Goal: Task Accomplishment & Management: Manage account settings

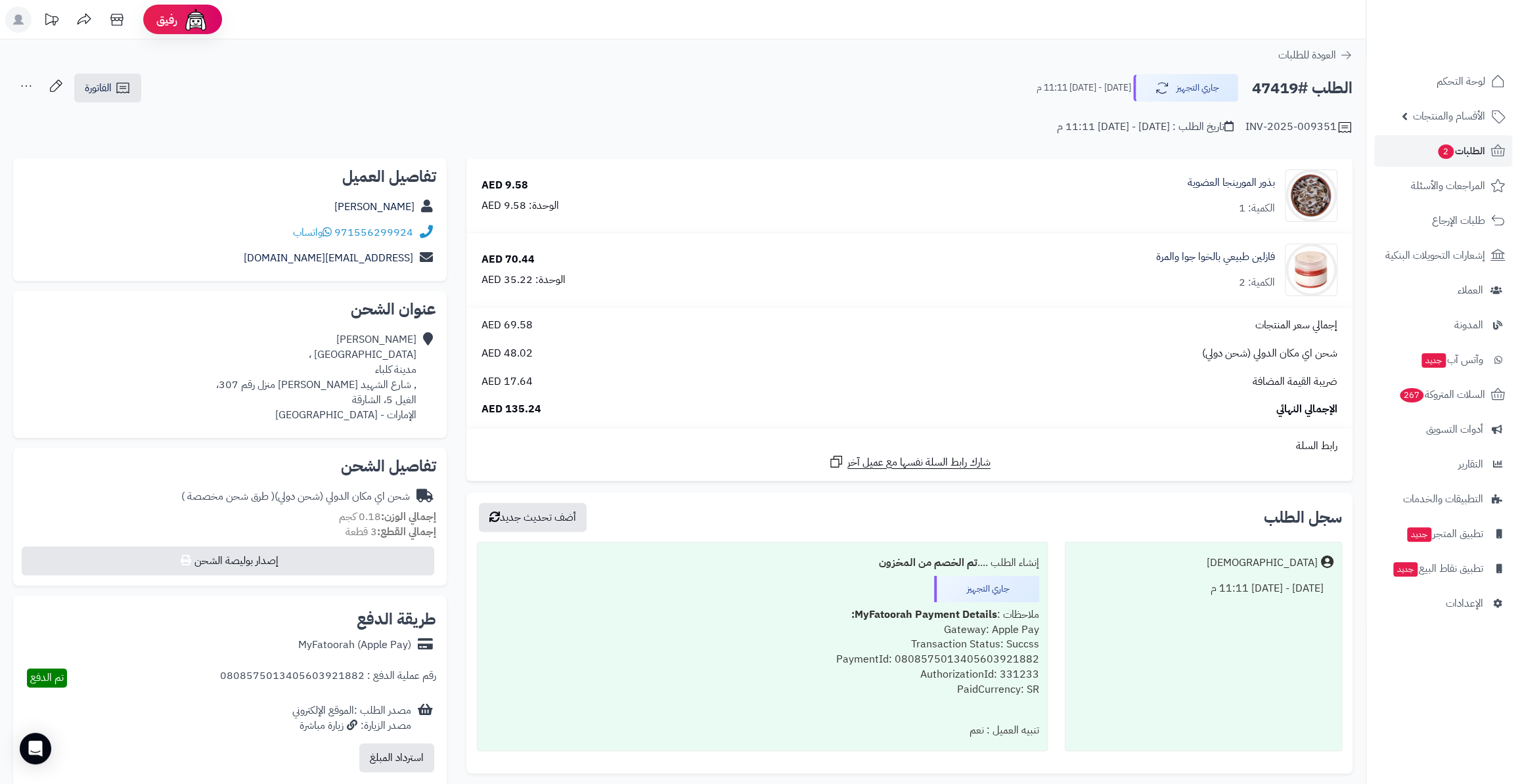
drag, startPoint x: 311, startPoint y: 209, endPoint x: 417, endPoint y: 218, distance: 106.4
click at [417, 218] on div "[PERSON_NAME]" at bounding box center [230, 207] width 413 height 26
copy div "[PERSON_NAME]"
drag, startPoint x: 413, startPoint y: 234, endPoint x: 337, endPoint y: 228, distance: 76.2
click at [337, 228] on div "971556299924 واتساب" at bounding box center [230, 233] width 413 height 26
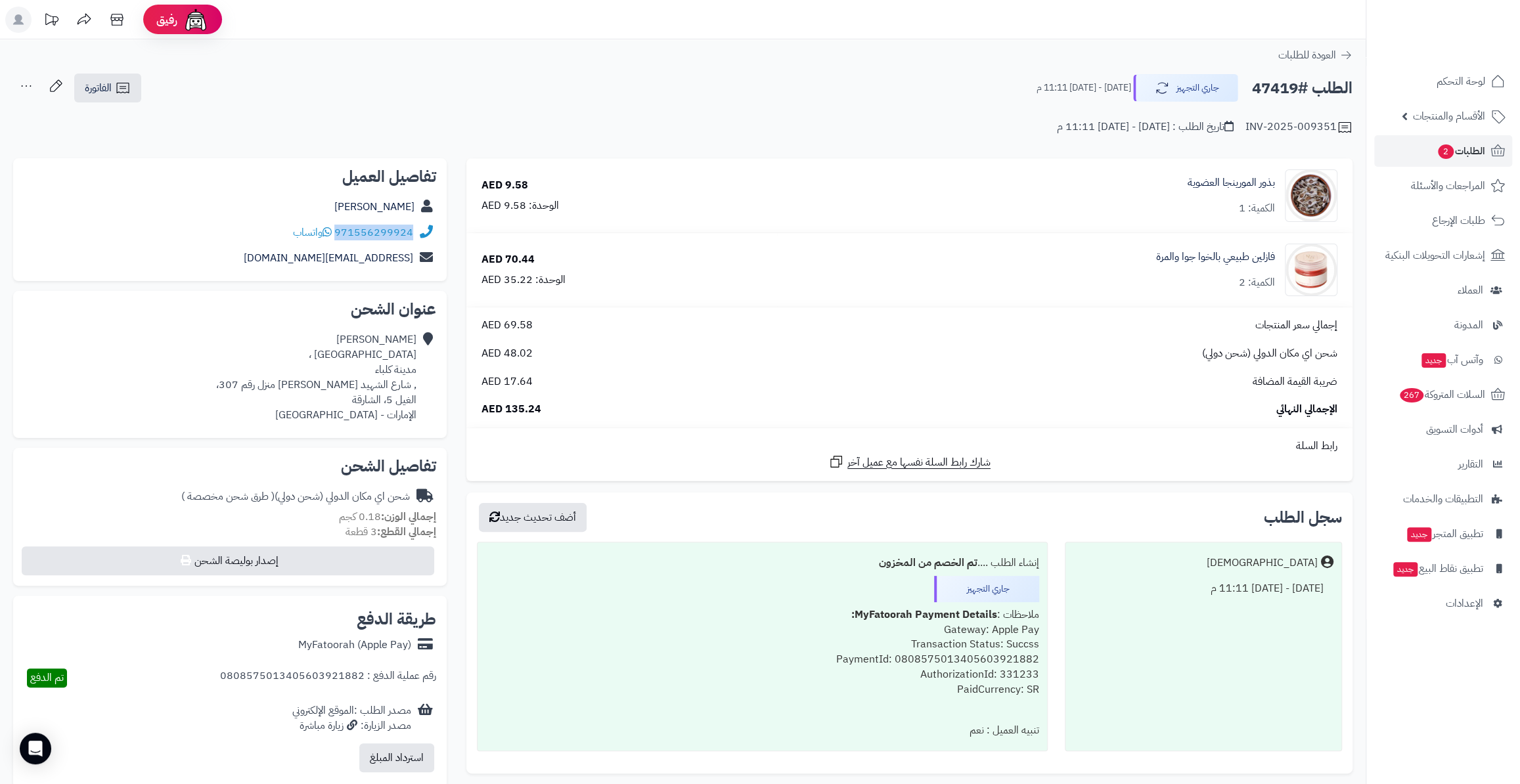
copy link "971556299924"
click at [408, 255] on div "usauae1975@gmail.com" at bounding box center [230, 258] width 413 height 26
copy div "usauae1975@gmail.com"
drag, startPoint x: 421, startPoint y: 369, endPoint x: 390, endPoint y: 369, distance: 31.0
click at [390, 369] on div "MOHAMED HASHIM الامارات ، مدينة كلباء , شارع الشهيد سيف خلف الزعابي منزل رقم 30…" at bounding box center [230, 377] width 413 height 100
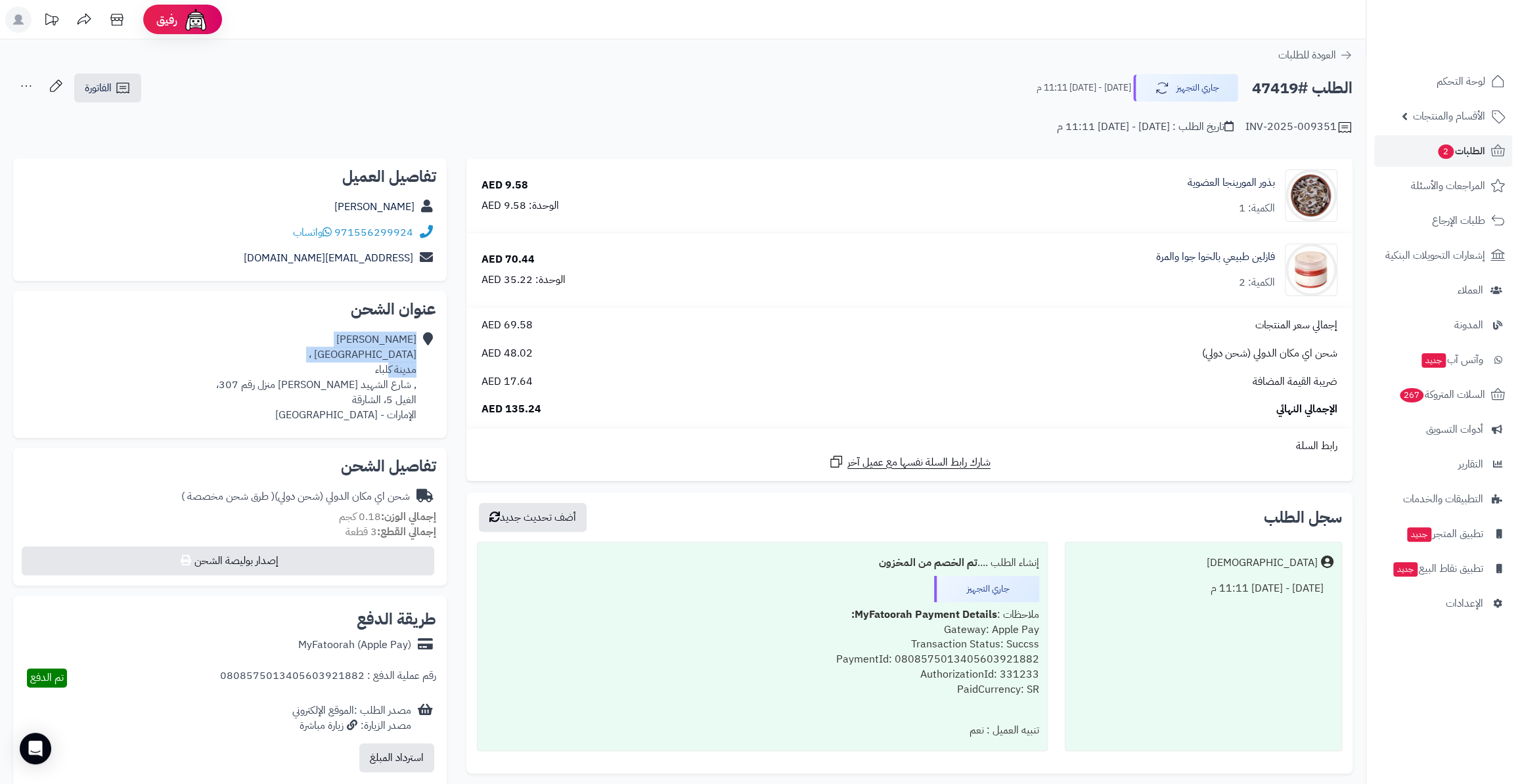
click at [390, 369] on div "MOHAMED HASHIM الامارات ، مدينة كلباء , شارع الشهيد سيف خلف الزعابي منزل رقم 30…" at bounding box center [316, 377] width 200 height 90
drag, startPoint x: 376, startPoint y: 369, endPoint x: 418, endPoint y: 368, distance: 42.0
click at [418, 368] on div "MOHAMED HASHIM الامارات ، مدينة كلباء , شارع الشهيد سيف خلف الزعابي منزل رقم 30…" at bounding box center [230, 377] width 413 height 100
drag, startPoint x: 375, startPoint y: 369, endPoint x: 416, endPoint y: 369, distance: 41.0
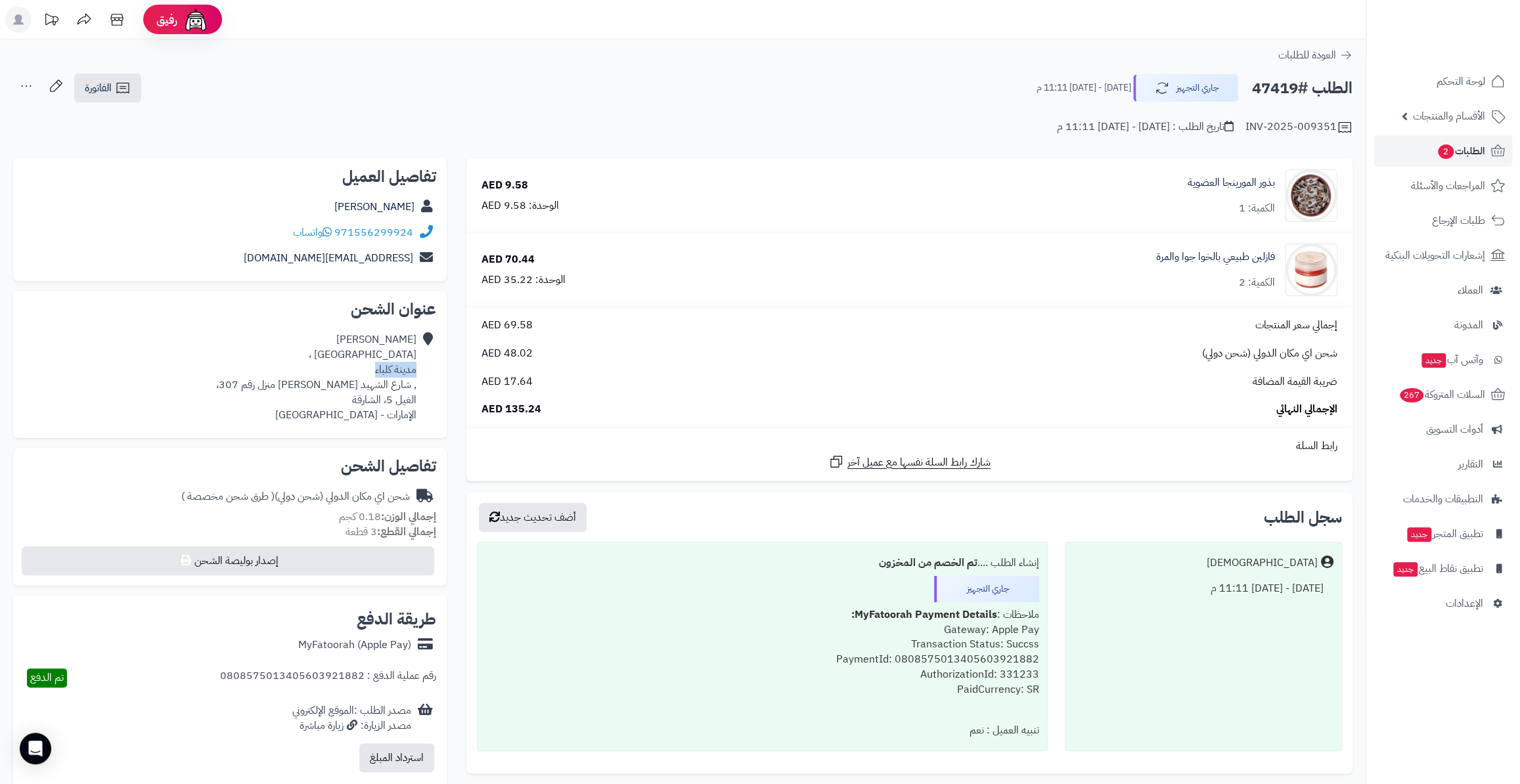
click at [416, 369] on div "MOHAMED HASHIM الامارات ، مدينة كلباء , شارع الشهيد سيف خلف الزعابي منزل رقم 30…" at bounding box center [230, 377] width 413 height 100
copy div "مدينة كلباء"
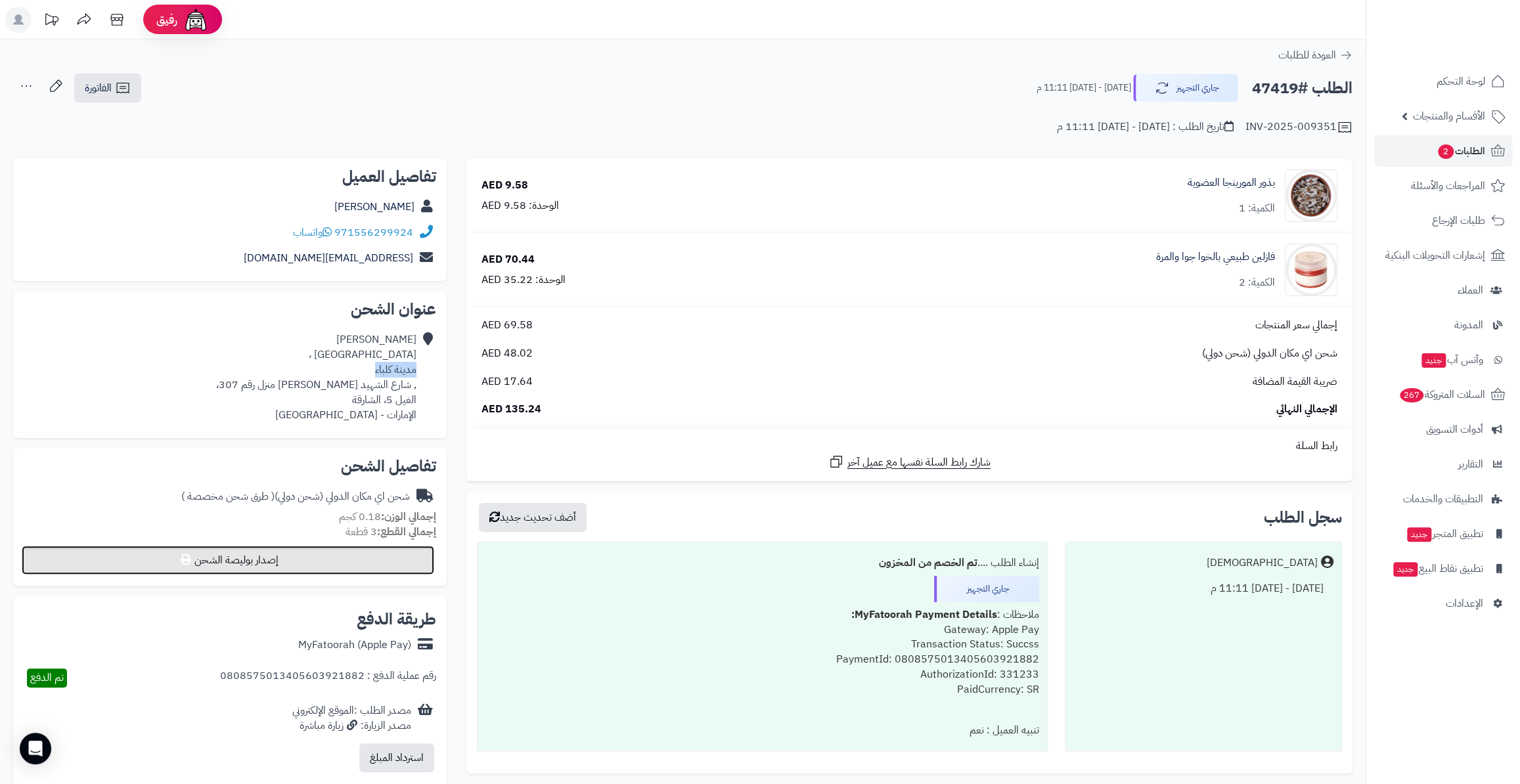
click at [342, 553] on button "إصدار بوليصة الشحن" at bounding box center [227, 560] width 413 height 29
select select
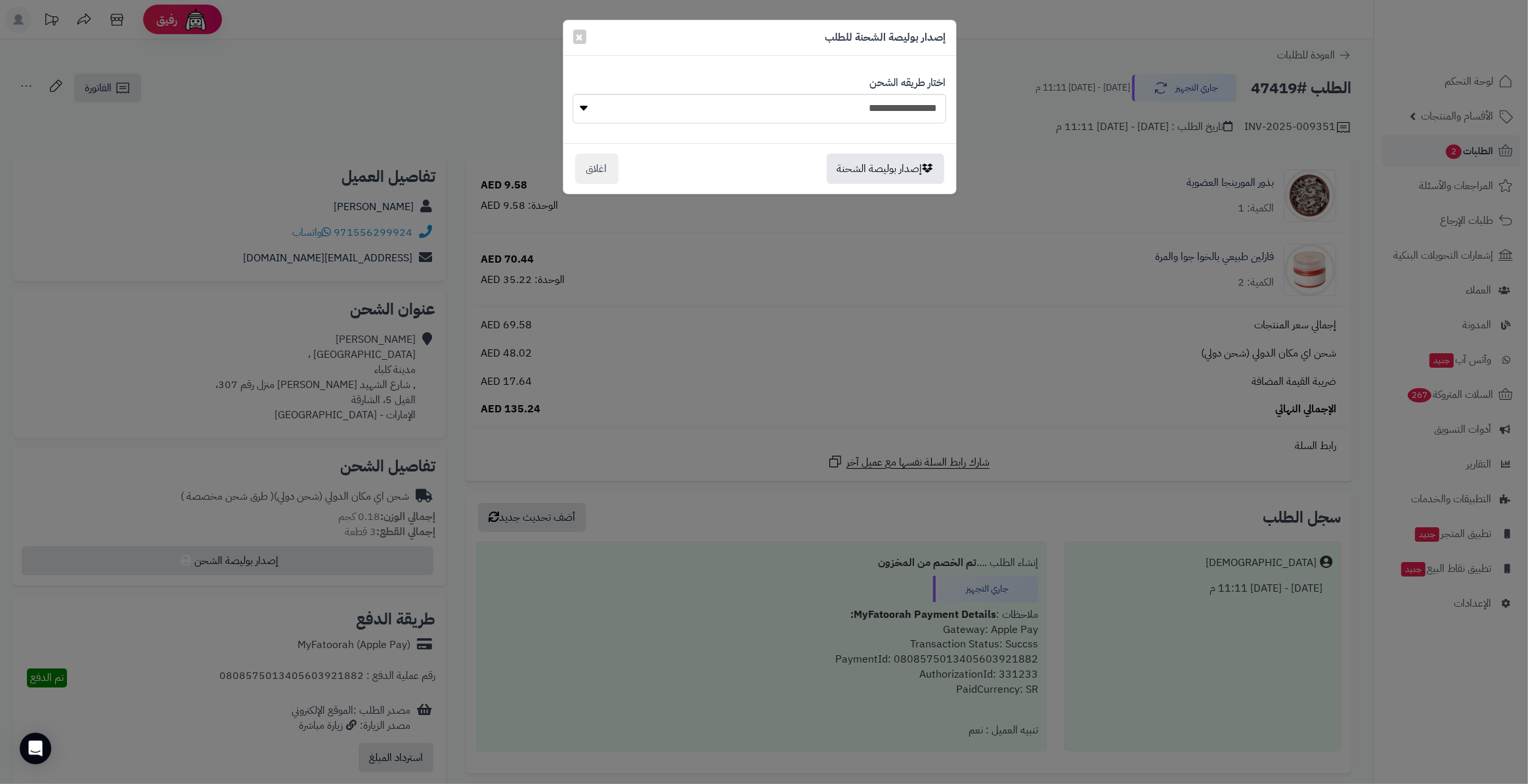
click at [466, 376] on div "**********" at bounding box center [764, 392] width 1528 height 784
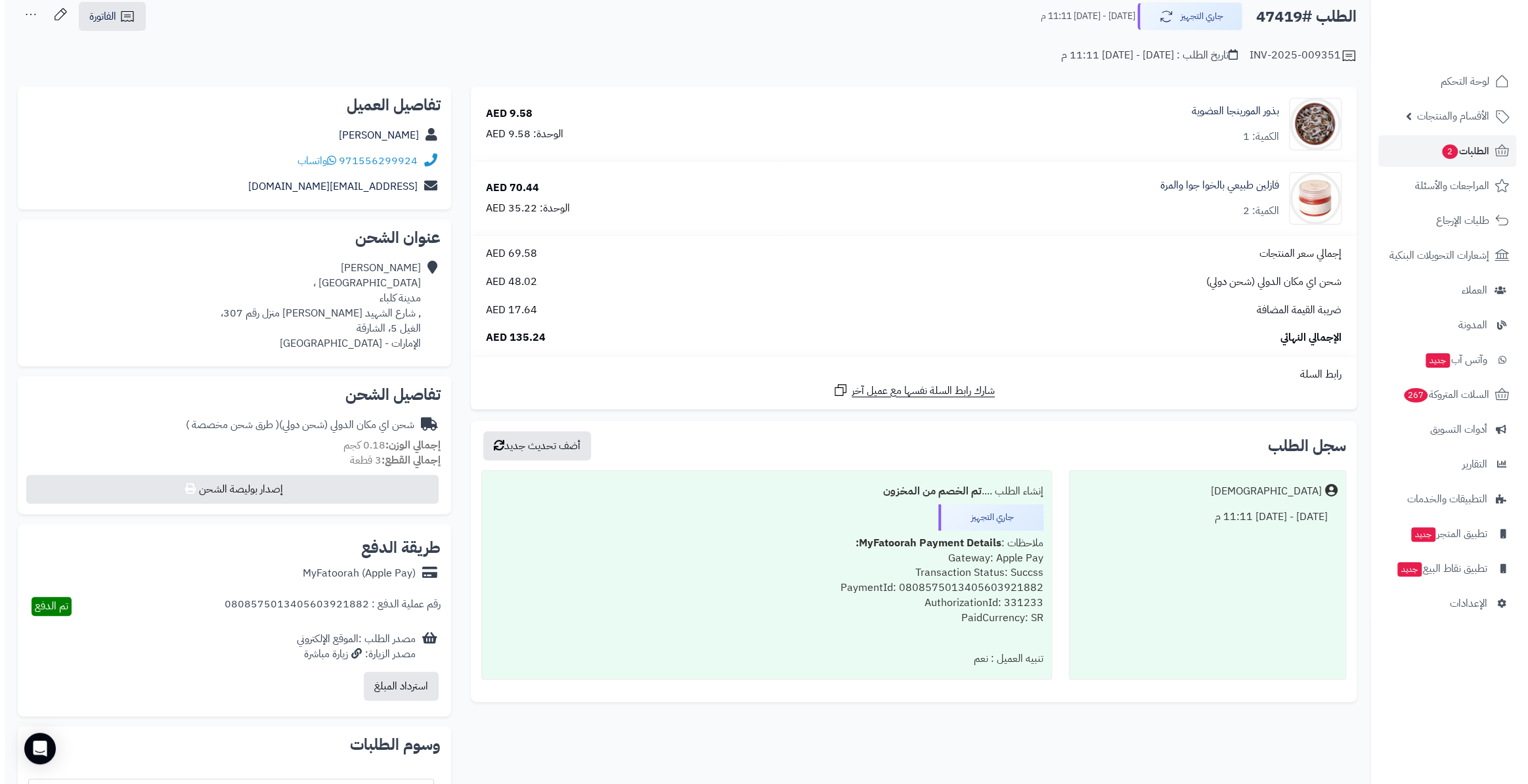
scroll to position [298, 0]
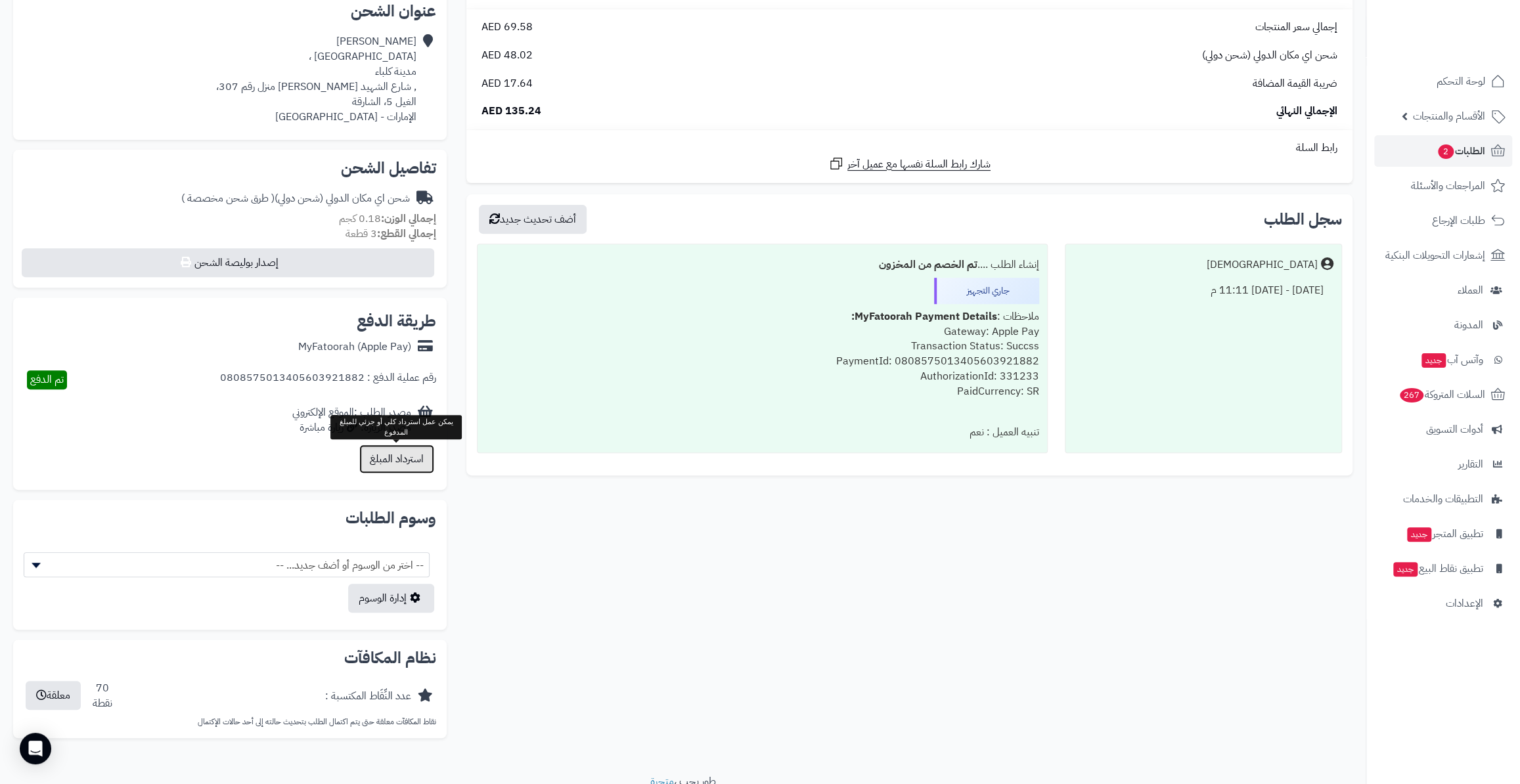
click at [393, 468] on button "استرداد المبلغ" at bounding box center [397, 459] width 75 height 29
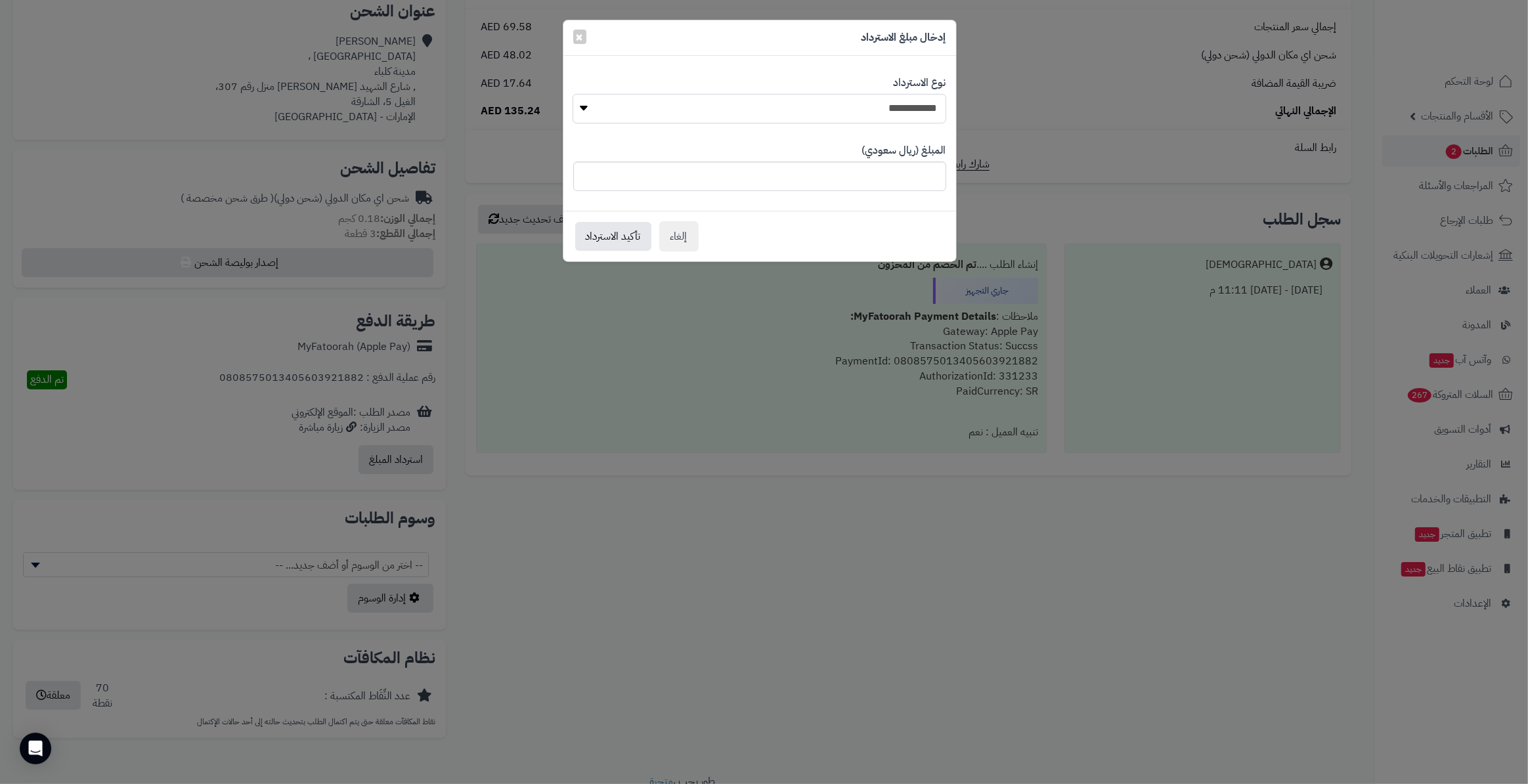
click at [801, 110] on select "**********" at bounding box center [759, 108] width 373 height 29
select select "*"
click at [572, 94] on select "**********" at bounding box center [759, 108] width 373 height 29
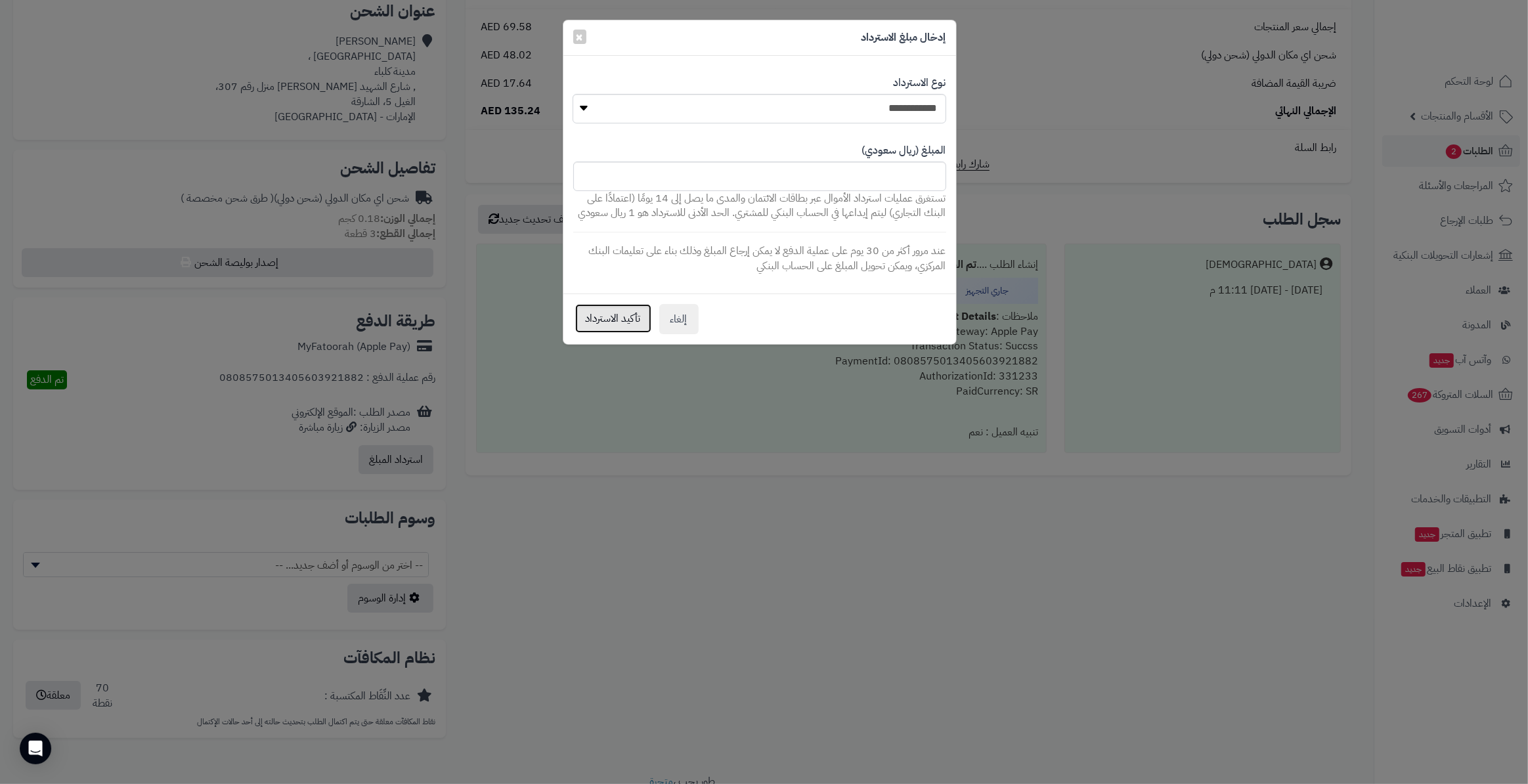
click at [623, 311] on button "تأكيد الاسترداد" at bounding box center [613, 318] width 76 height 29
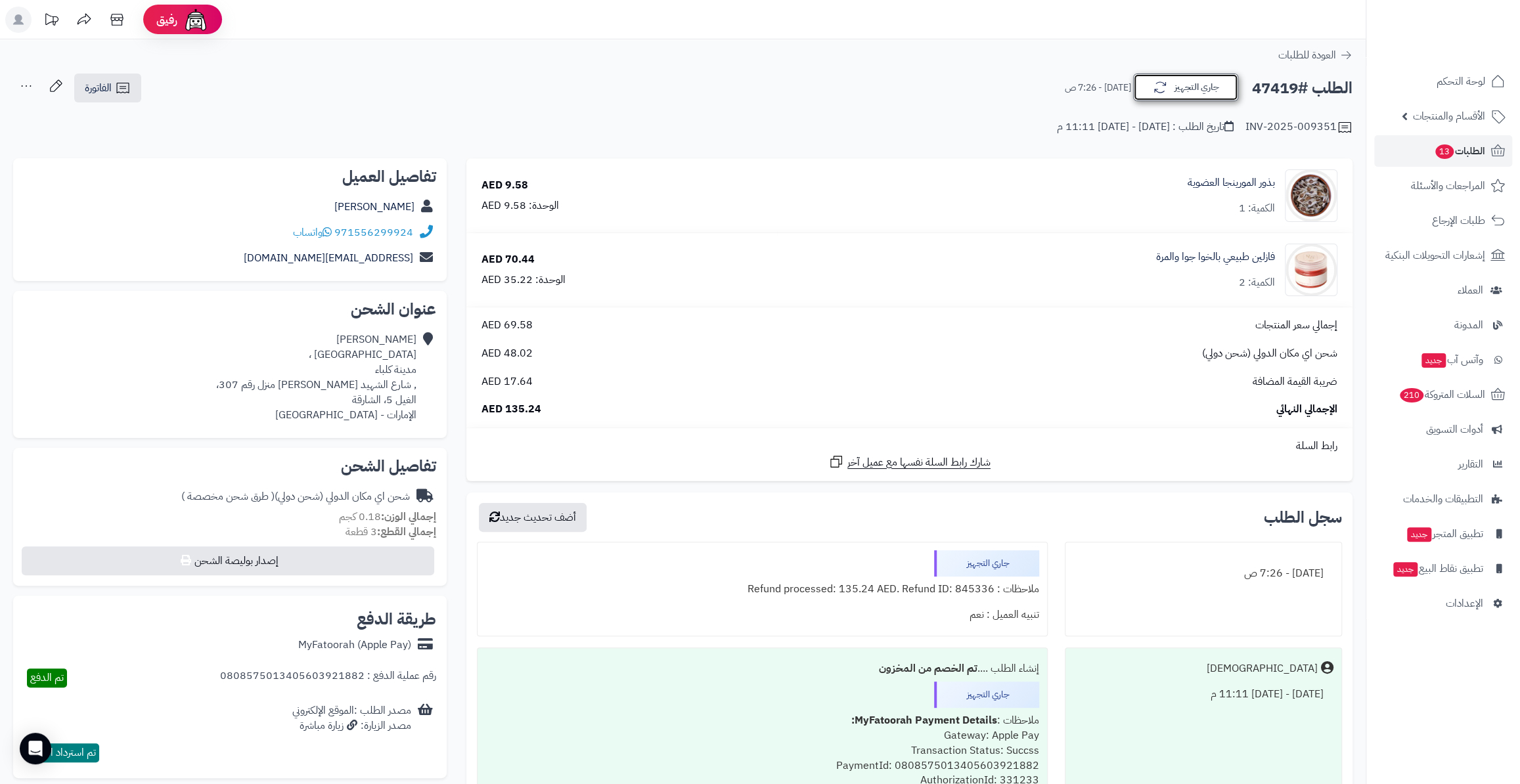
click at [1210, 80] on button "جاري التجهيز" at bounding box center [1186, 88] width 105 height 27
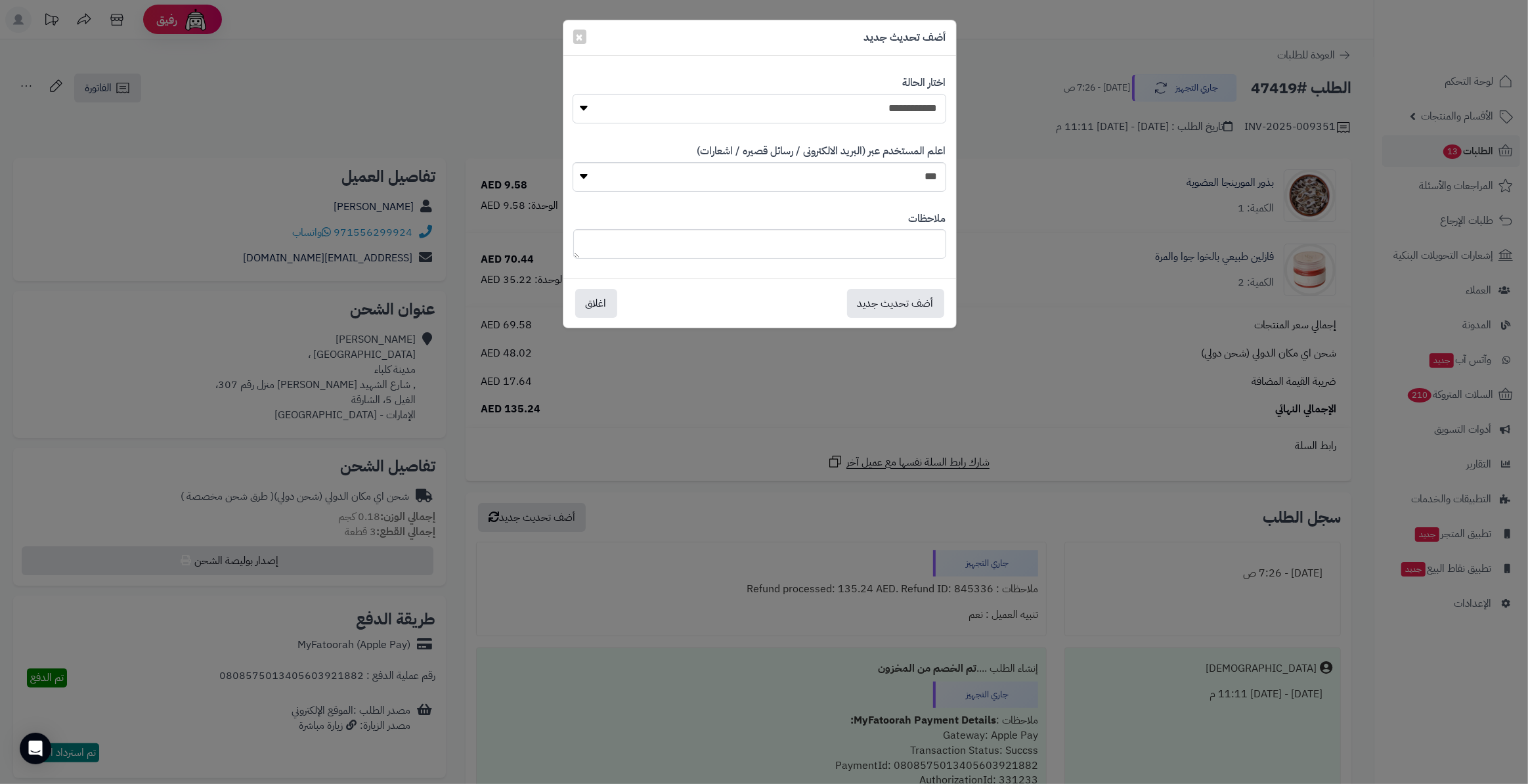
click at [924, 97] on select "**********" at bounding box center [759, 108] width 373 height 29
select select "*"
click at [572, 94] on select "**********" at bounding box center [759, 108] width 373 height 29
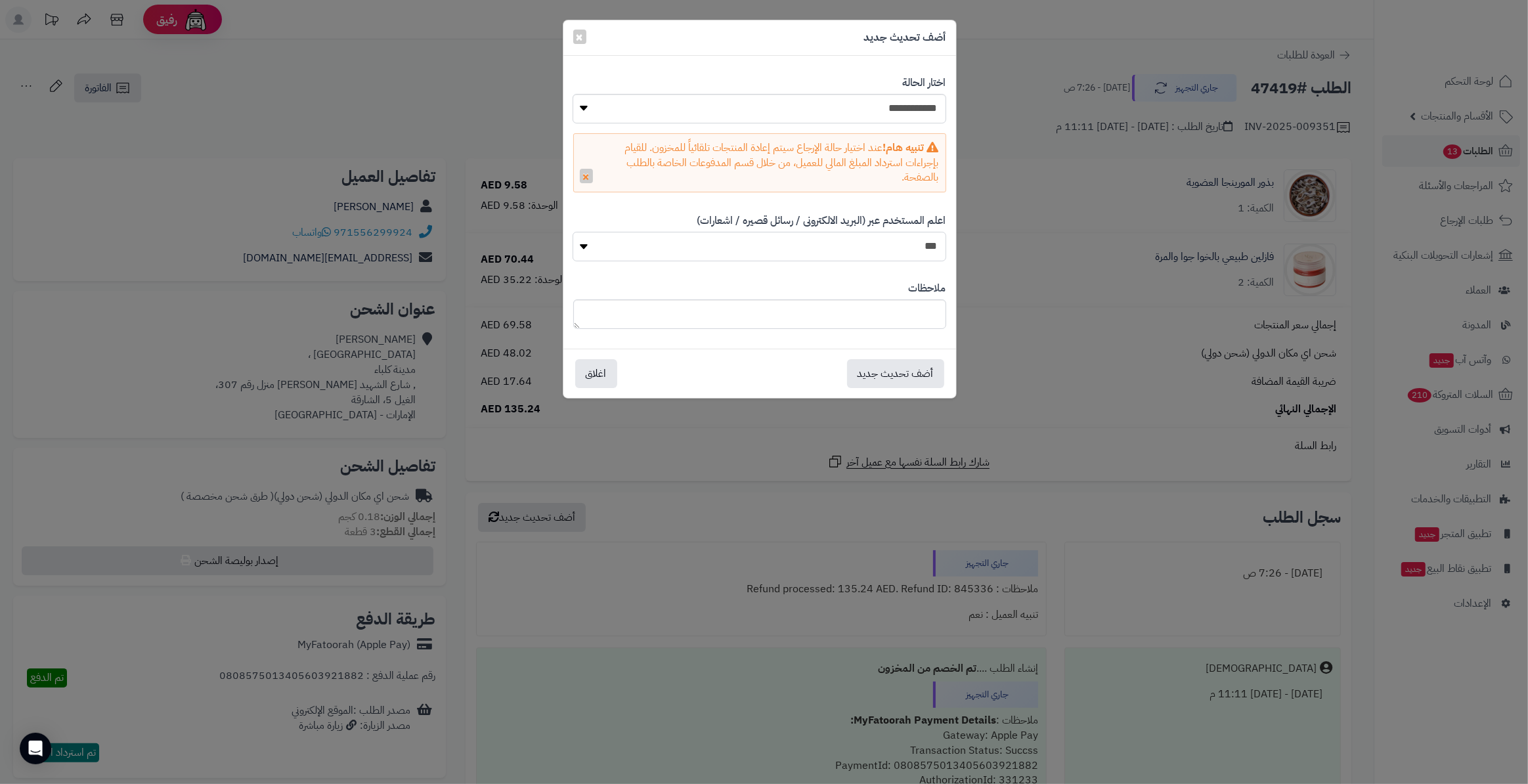
click at [926, 243] on select "*** **" at bounding box center [759, 246] width 373 height 29
select select "*"
click at [572, 232] on select "*** **" at bounding box center [759, 246] width 373 height 29
click at [900, 362] on button "أضف تحديث جديد" at bounding box center [895, 373] width 97 height 29
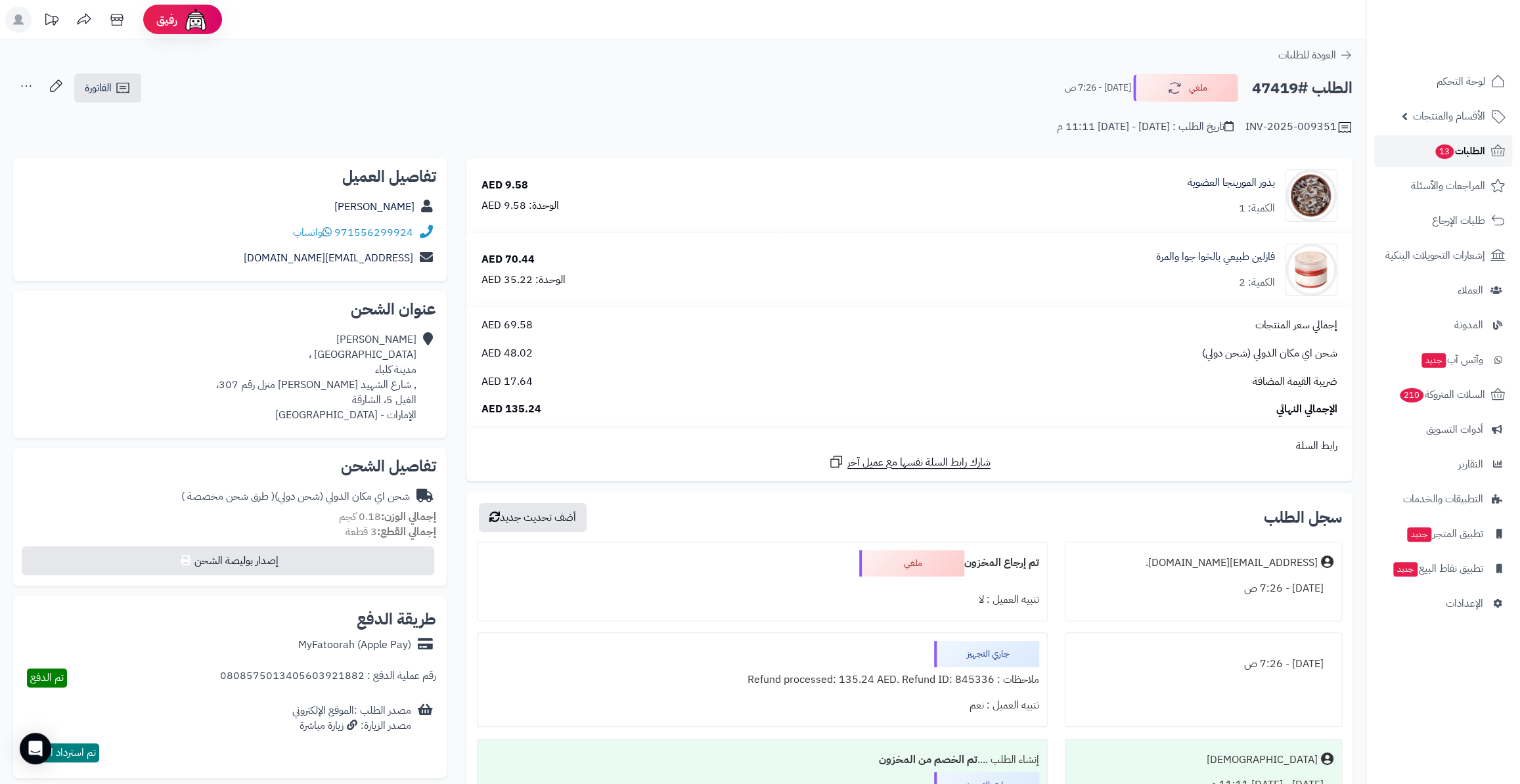
click at [1453, 148] on span "الطلبات 13" at bounding box center [1459, 151] width 51 height 19
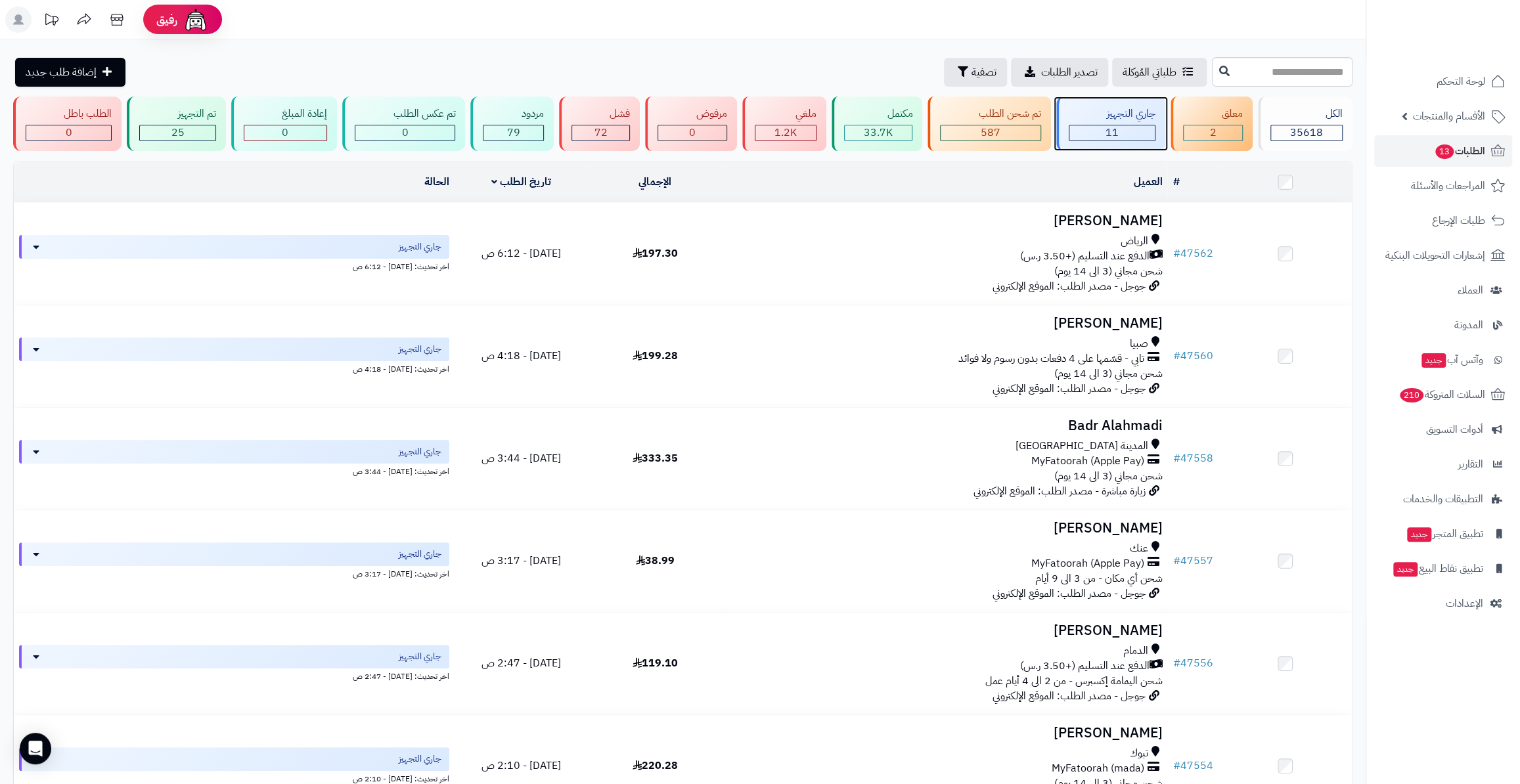
click at [1127, 116] on div "جاري التجهيز" at bounding box center [1112, 113] width 87 height 15
click at [1207, 138] on div "2" at bounding box center [1213, 133] width 58 height 15
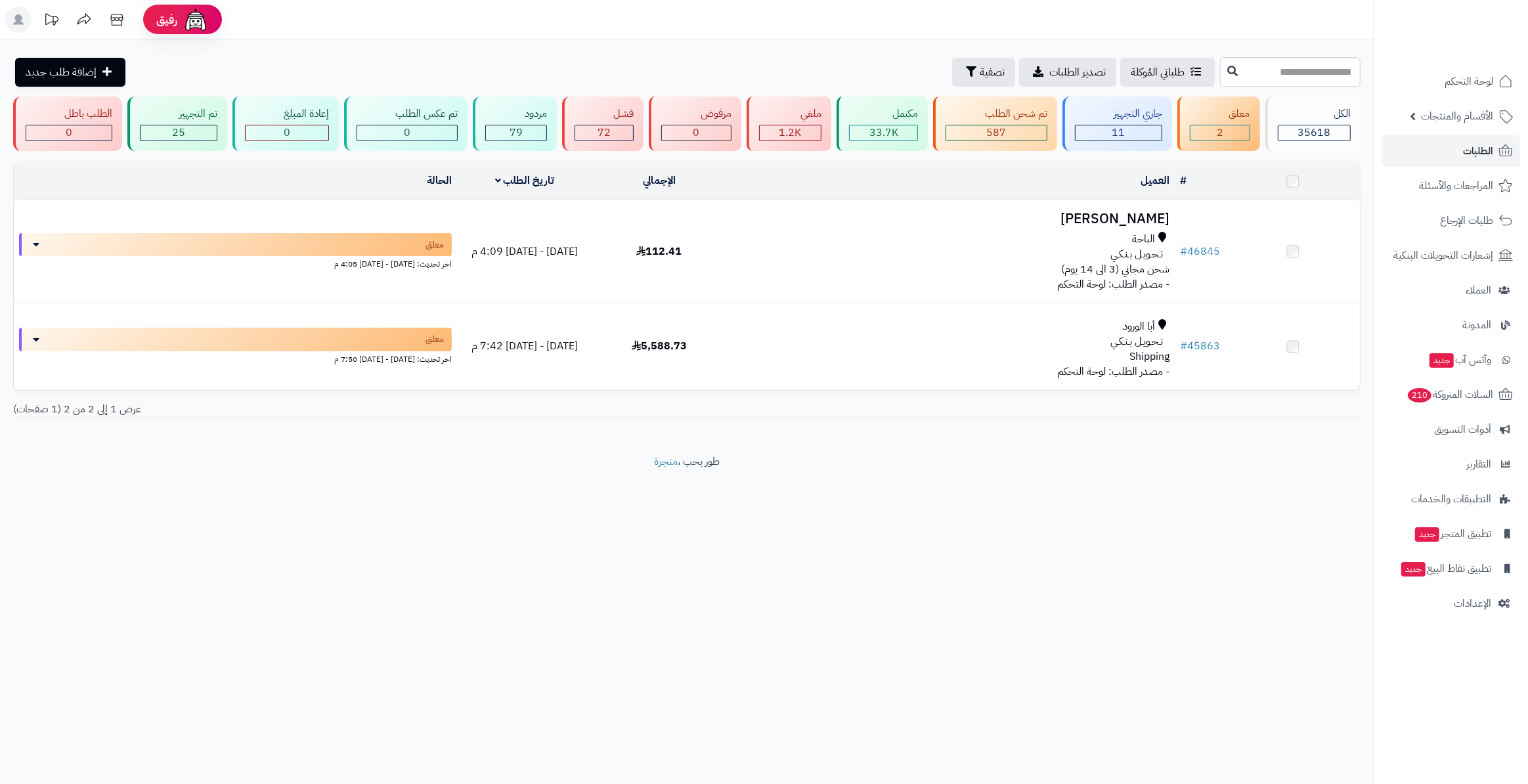
click at [1156, 113] on div "جاري التجهيز" at bounding box center [1118, 113] width 88 height 15
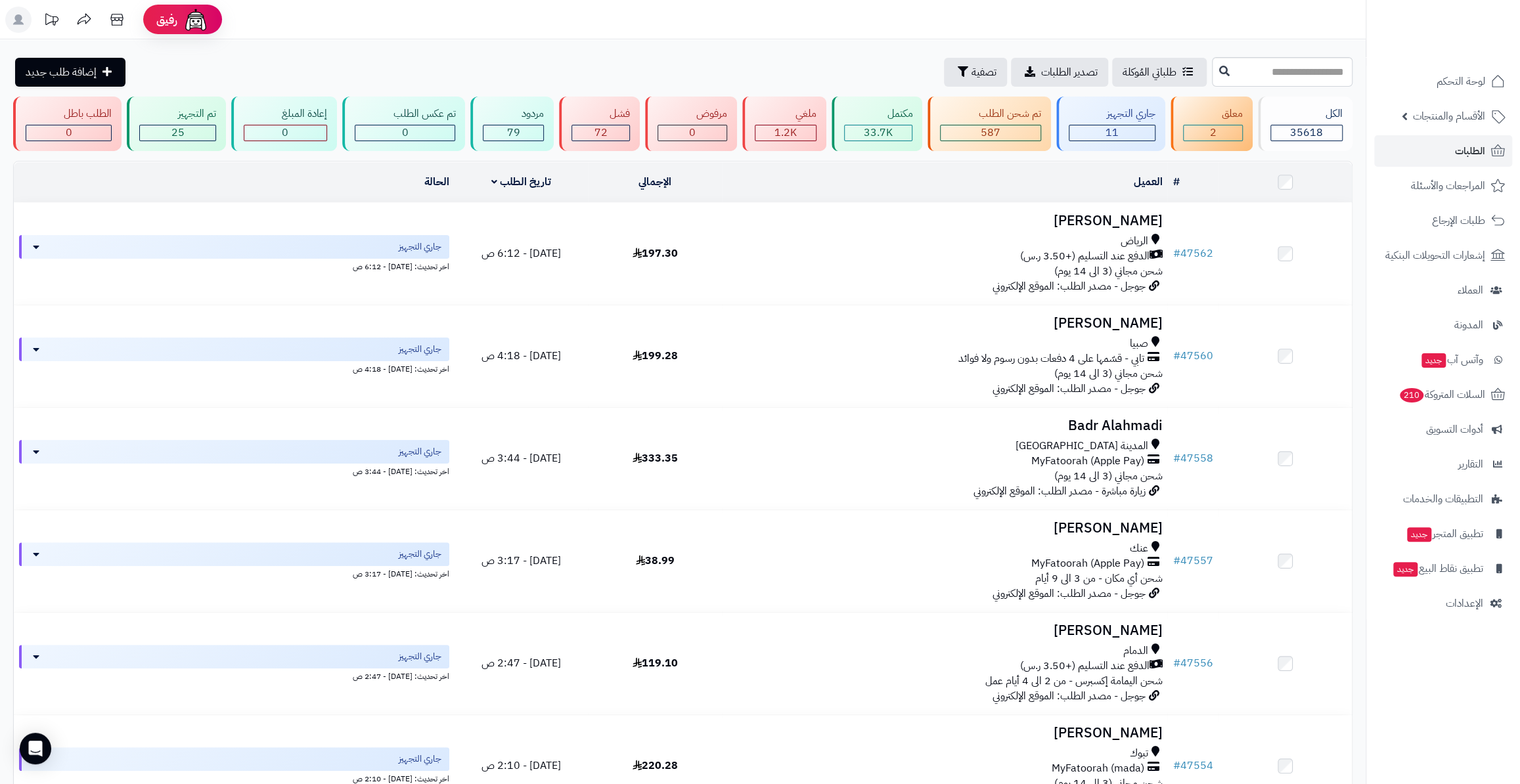
click at [1028, 197] on td "العميل الاجراءات تحديث حالة الطلبات تحضير الطلبات إصدار بوليصة الشحنة للطلب طبا…" at bounding box center [944, 182] width 446 height 40
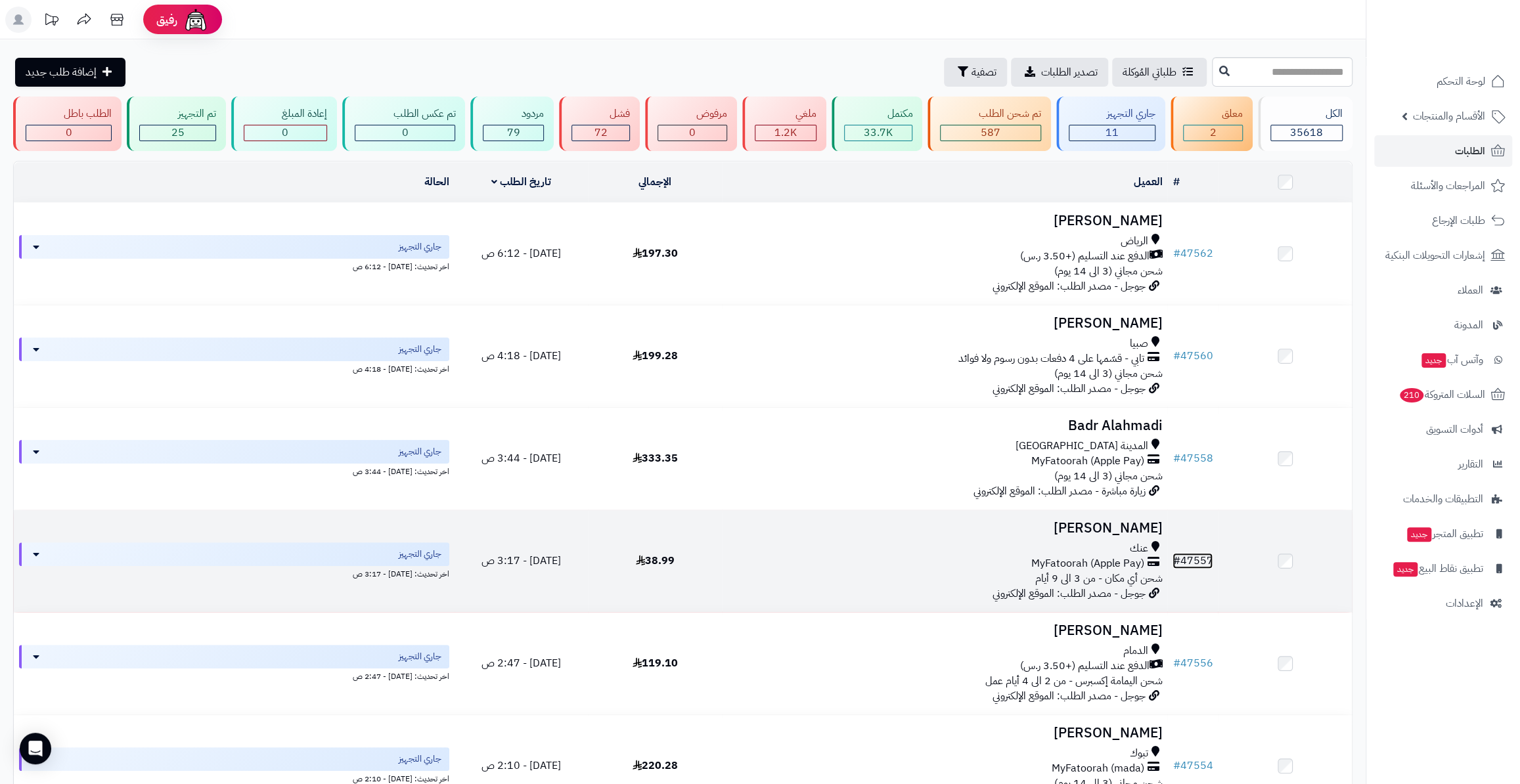
click at [1195, 564] on link "# 47557" at bounding box center [1193, 561] width 40 height 16
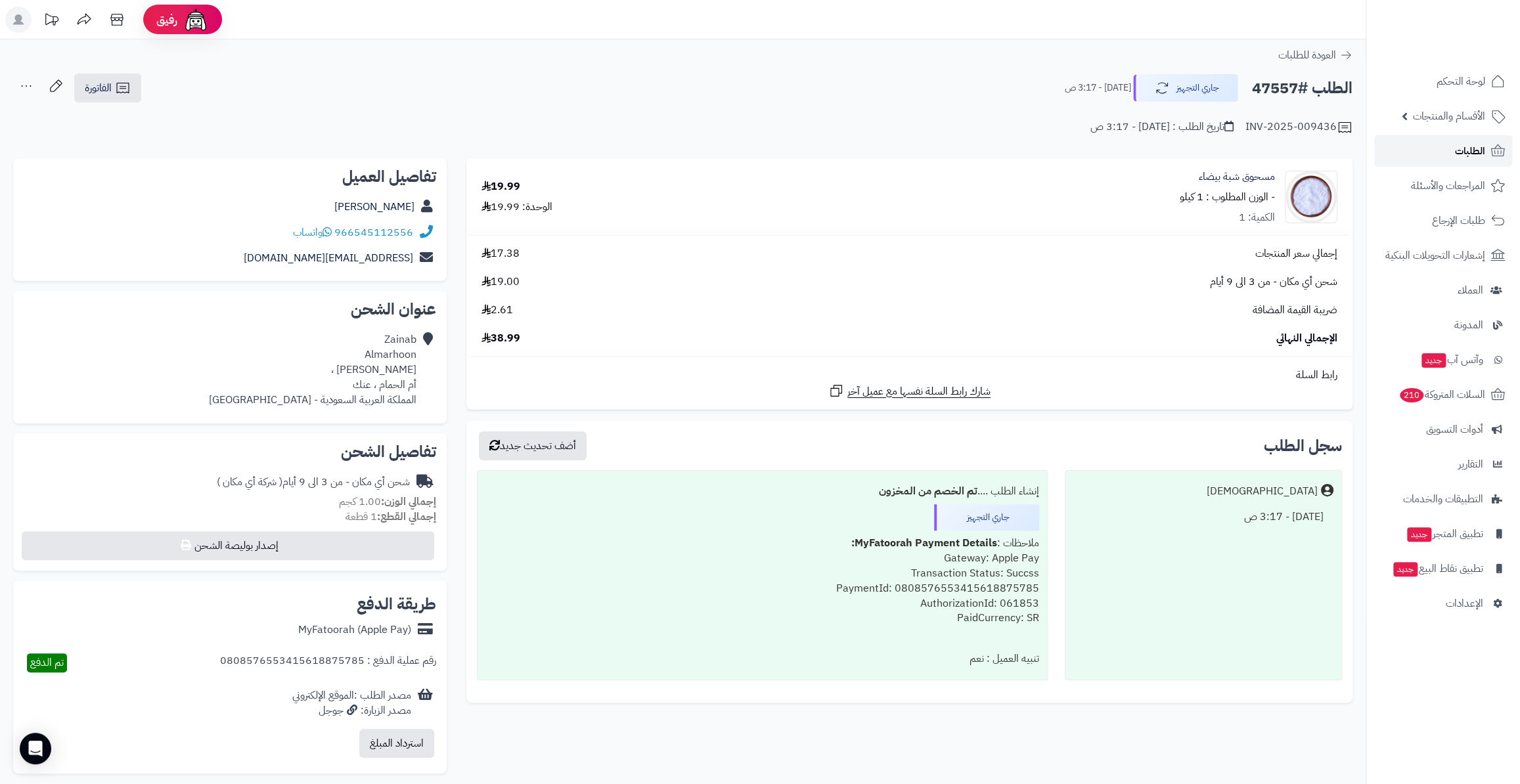
click at [1448, 143] on link "الطلبات" at bounding box center [1443, 151] width 138 height 32
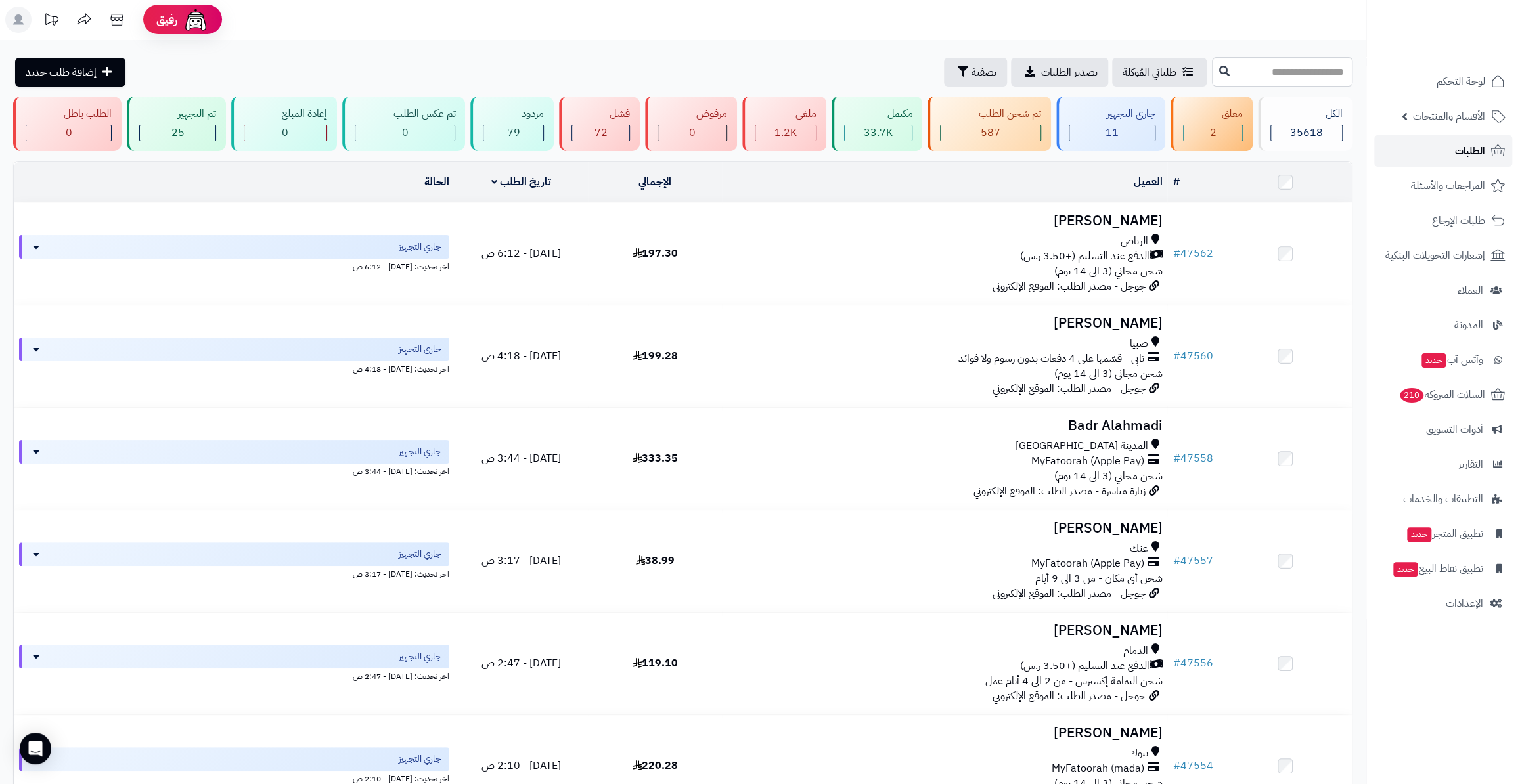
click at [1485, 144] on link "الطلبات" at bounding box center [1443, 151] width 138 height 32
click at [1204, 255] on link "# 47562" at bounding box center [1193, 252] width 40 height 16
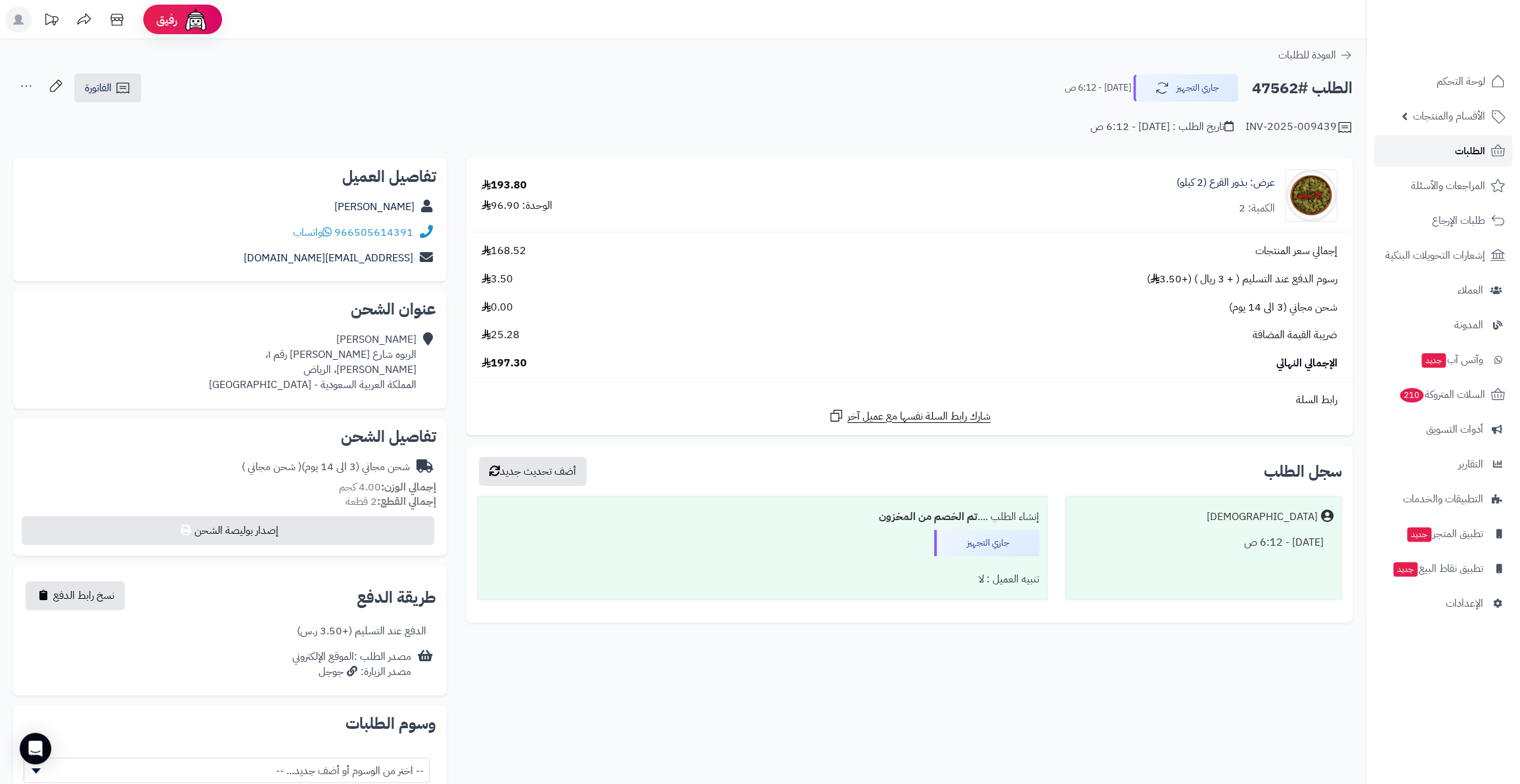
click at [1451, 157] on link "الطلبات" at bounding box center [1443, 151] width 138 height 32
